Goal: Communication & Community: Participate in discussion

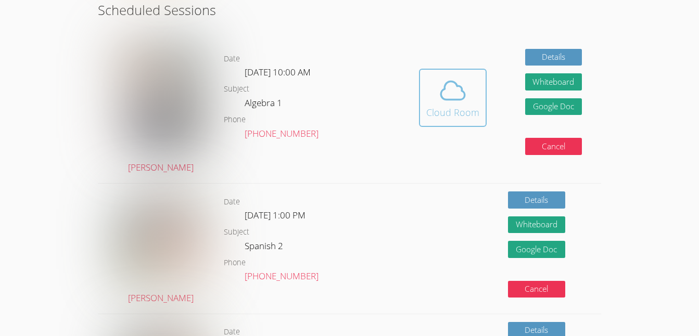
scroll to position [269, 0]
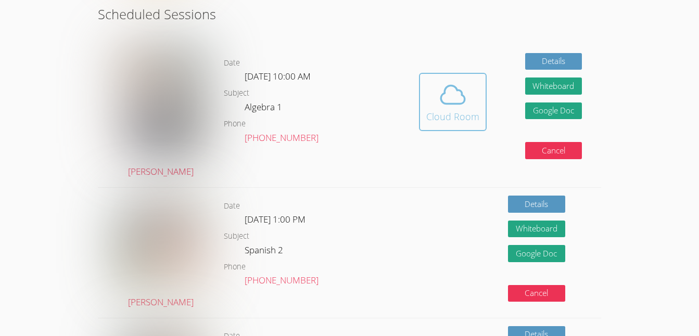
click at [453, 120] on div "Cloud Room" at bounding box center [452, 116] width 53 height 15
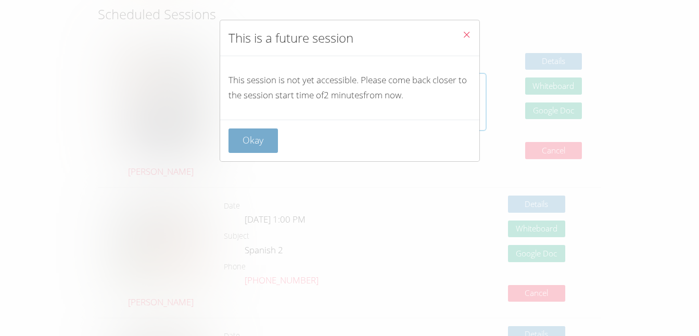
click at [269, 142] on button "Okay" at bounding box center [254, 141] width 50 height 24
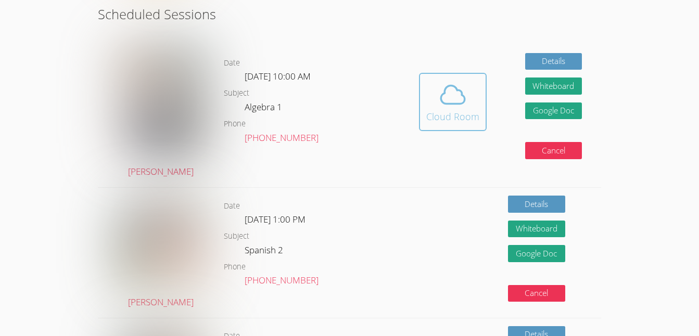
click at [423, 96] on button "Cloud Room" at bounding box center [453, 102] width 68 height 58
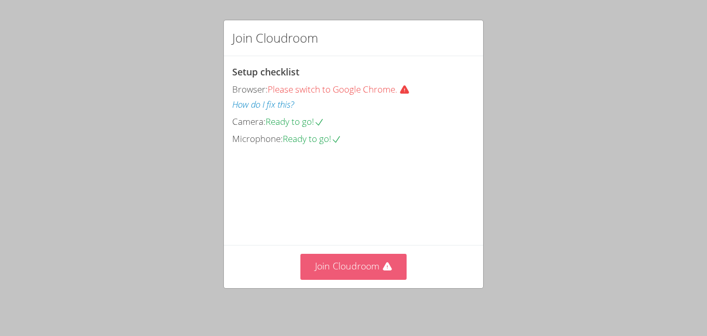
click at [375, 271] on button "Join Cloudroom" at bounding box center [353, 267] width 107 height 26
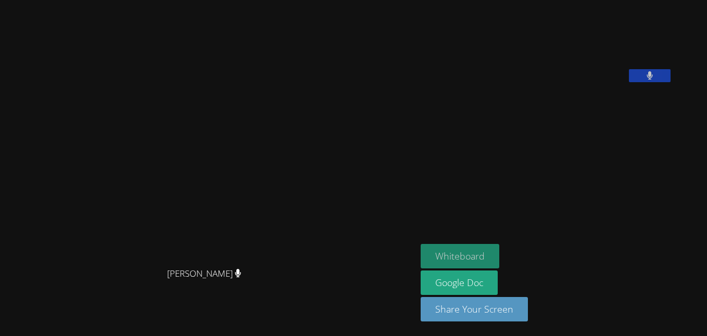
click at [493, 255] on button "Whiteboard" at bounding box center [460, 256] width 79 height 24
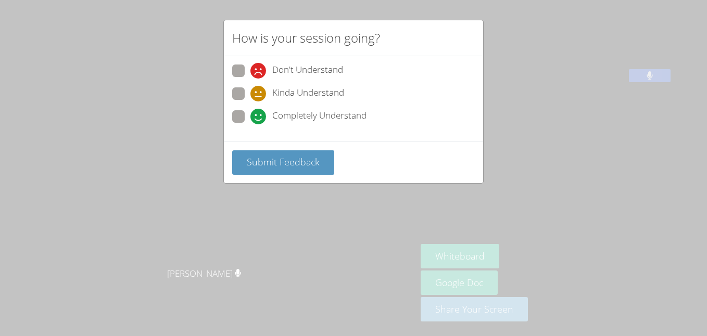
click at [250, 124] on span at bounding box center [250, 124] width 0 height 0
click at [250, 118] on input "Completely Understand" at bounding box center [254, 114] width 9 height 9
radio input "true"
click at [252, 165] on span "Submit Feedback" at bounding box center [283, 162] width 73 height 12
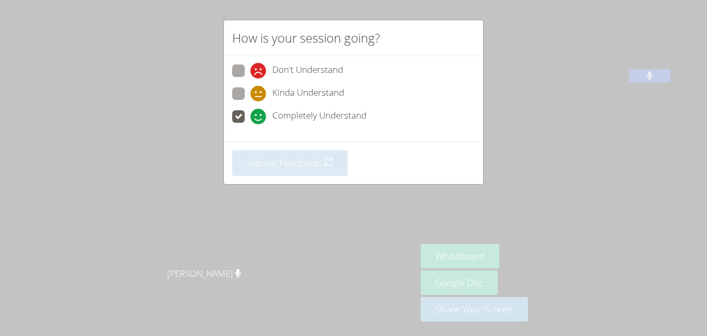
click at [188, 188] on div "How is your session going? Don't Understand Kinda Understand Completely Underst…" at bounding box center [353, 168] width 707 height 336
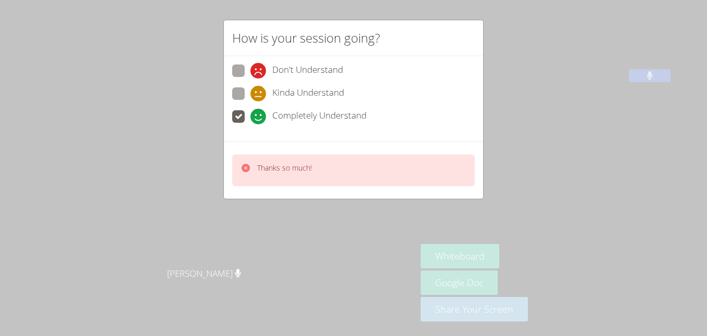
click at [641, 206] on div "How is your session going? Don't Understand Kinda Understand Completely Underst…" at bounding box center [353, 168] width 707 height 336
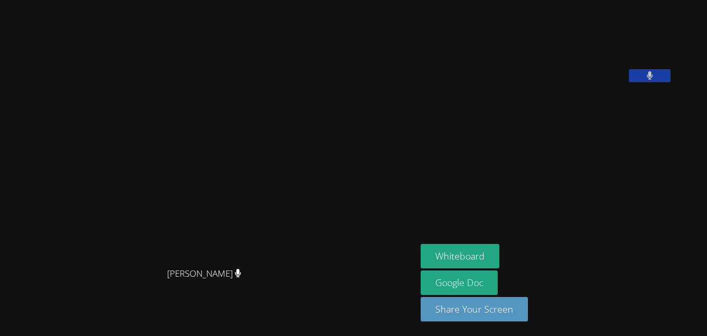
click at [130, 82] on video at bounding box center [208, 148] width 156 height 230
